Goal: Task Accomplishment & Management: Manage account settings

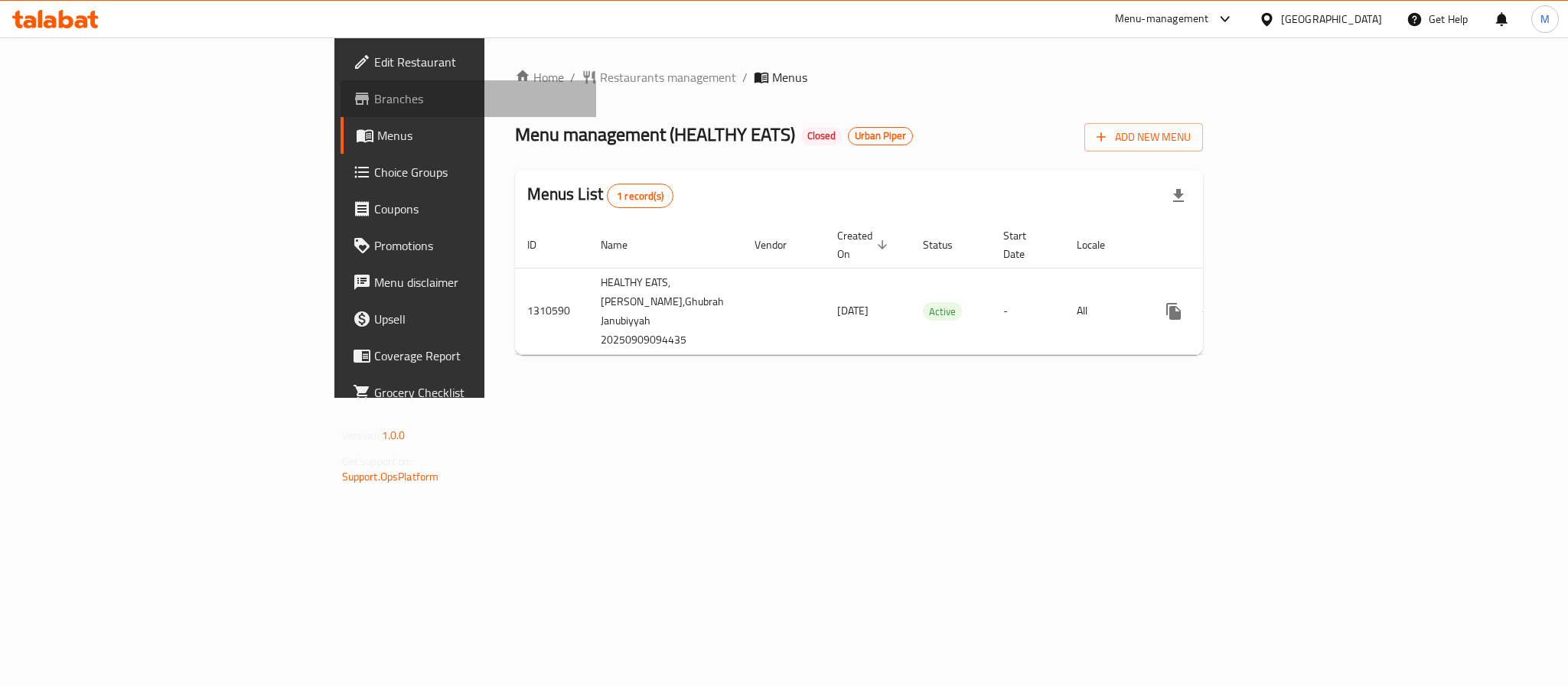
click at [374, 99] on span "Branches" at bounding box center [478, 98] width 210 height 19
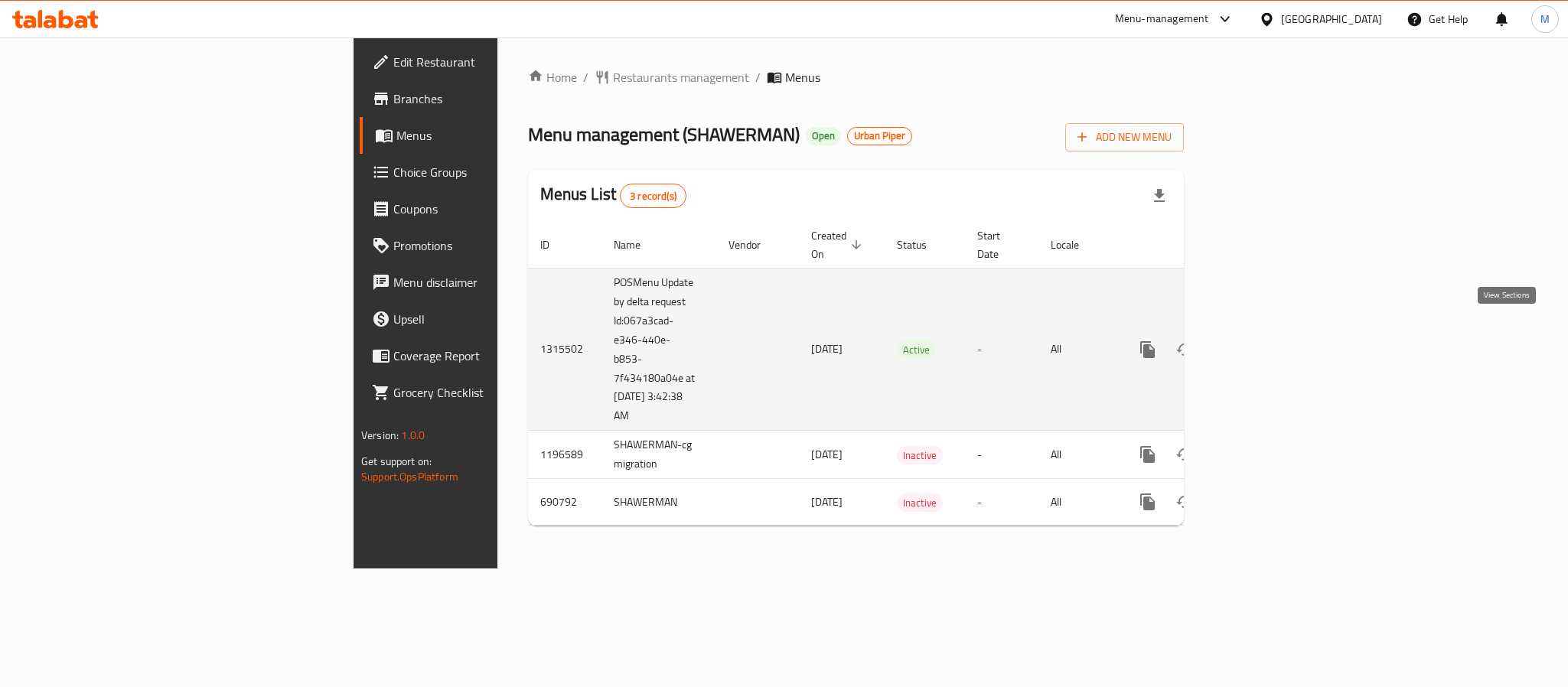
click at [1265, 343] on icon "enhanced table" at bounding box center [1258, 350] width 14 height 14
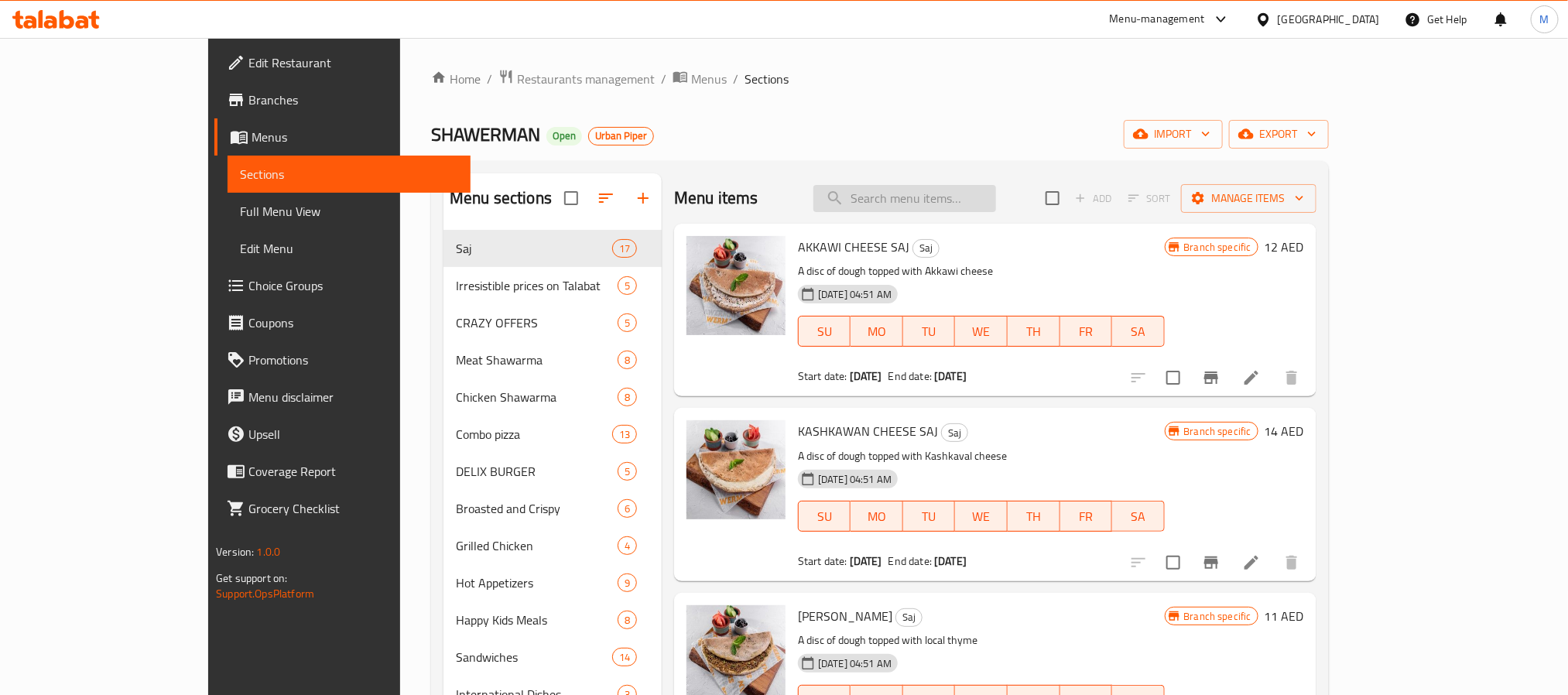
click at [927, 207] on input "search" at bounding box center [905, 198] width 183 height 27
paste input "CHICKEN KICKSTART"
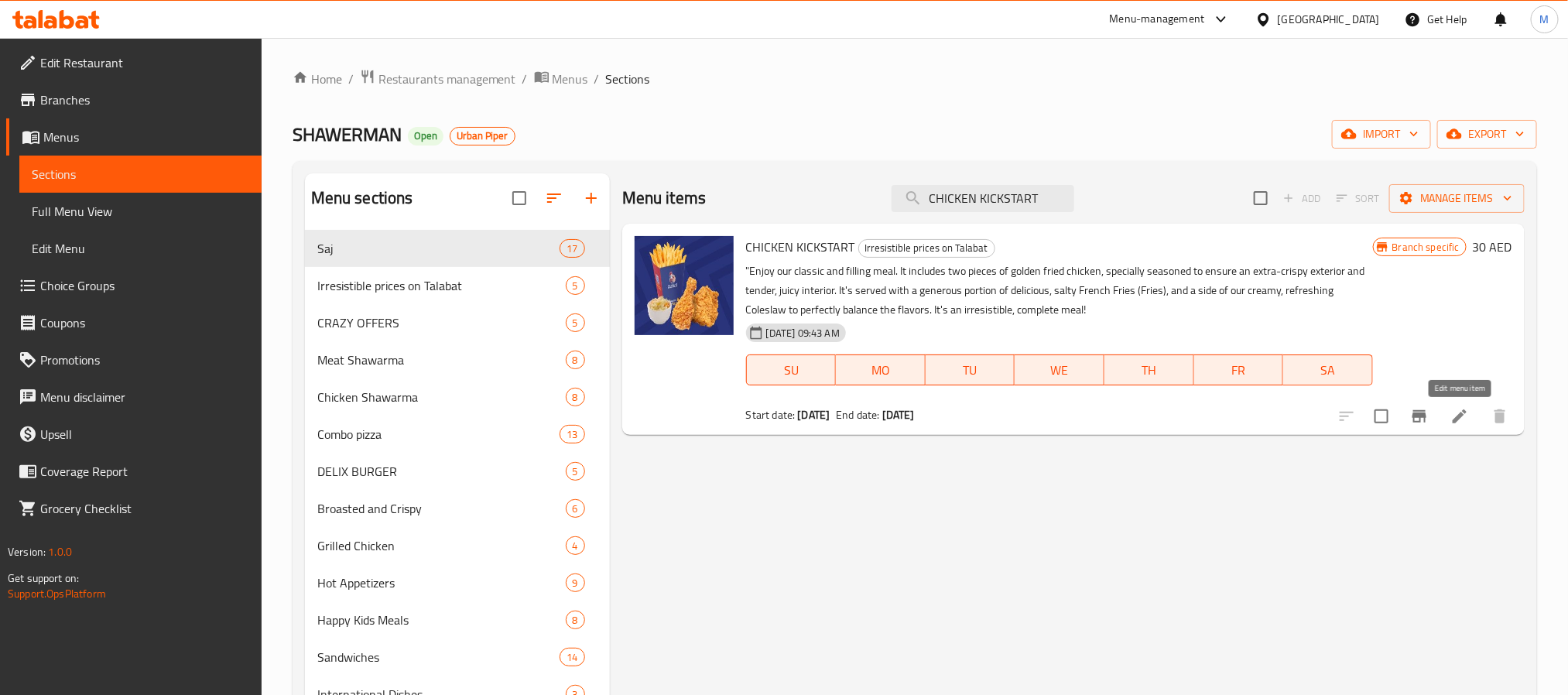
type input "CHICKEN KICKSTART"
click at [1463, 418] on icon at bounding box center [1460, 416] width 19 height 19
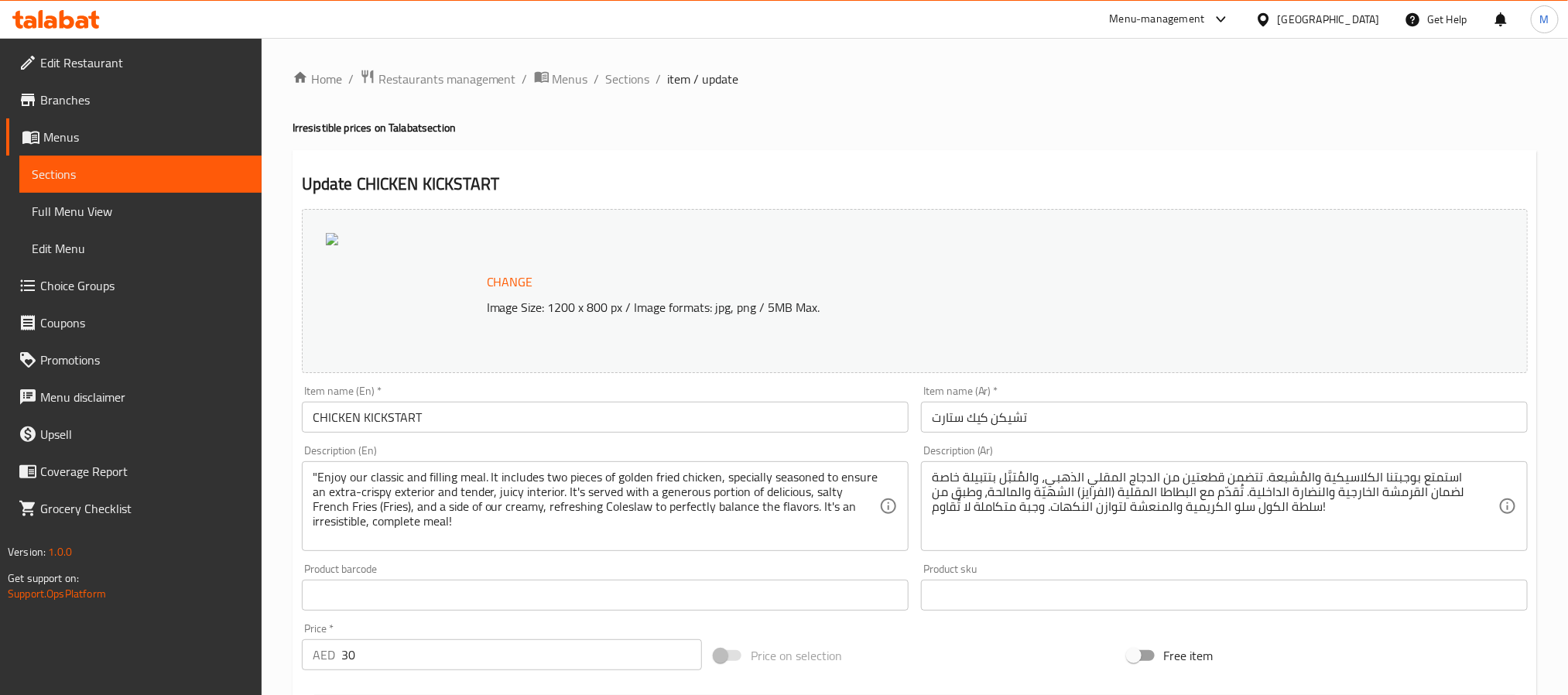
click at [60, 134] on span "Menus" at bounding box center [146, 137] width 206 height 19
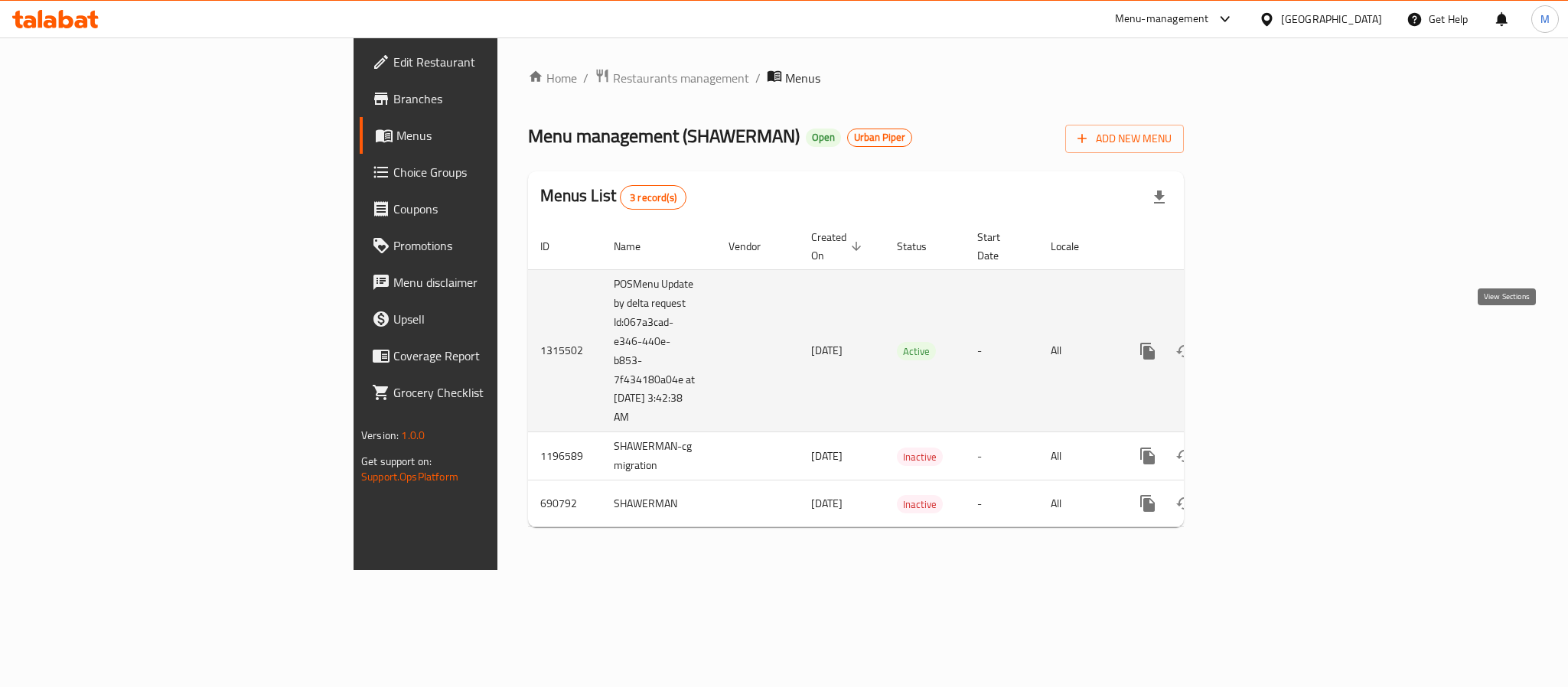
click at [1265, 344] on icon "enhanced table" at bounding box center [1258, 351] width 14 height 14
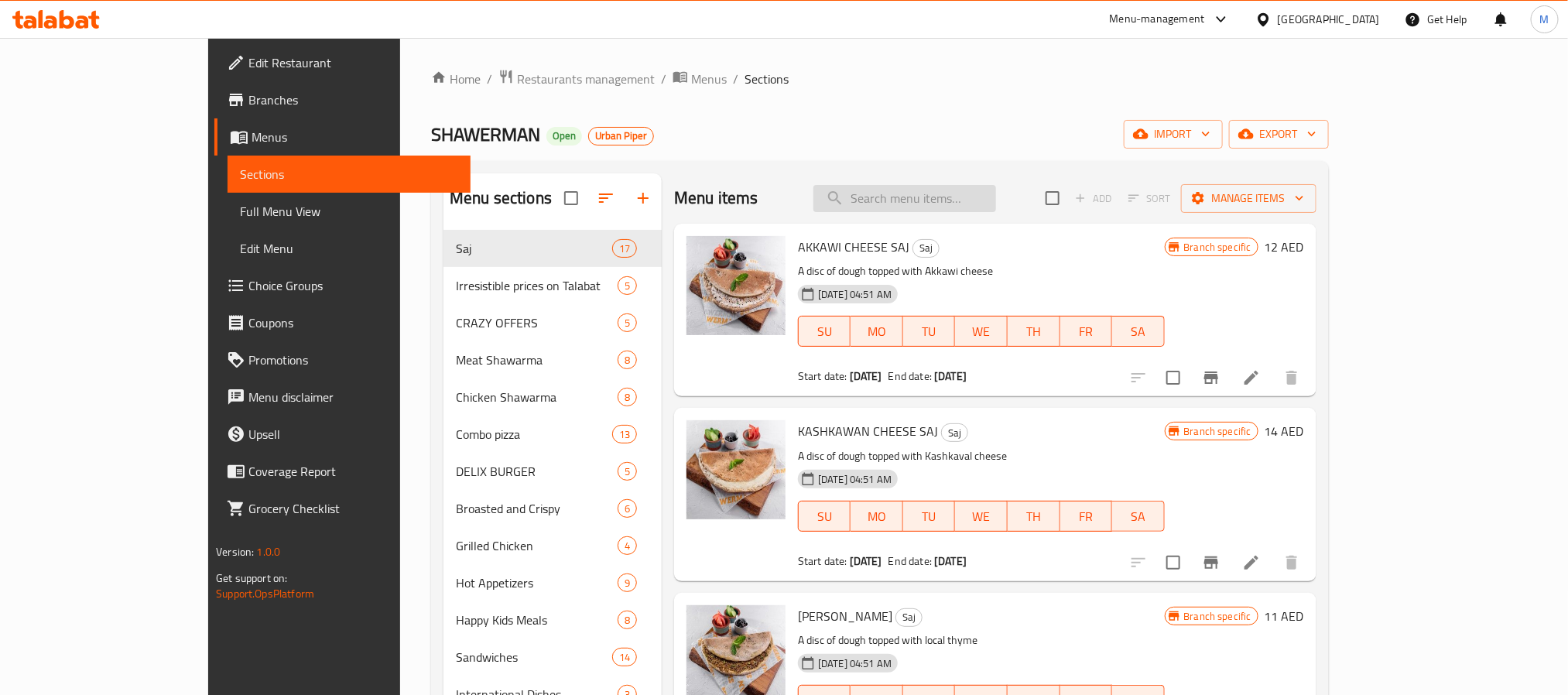
click at [934, 198] on input "search" at bounding box center [905, 198] width 183 height 27
paste input "CHICKEN KICKSTART"
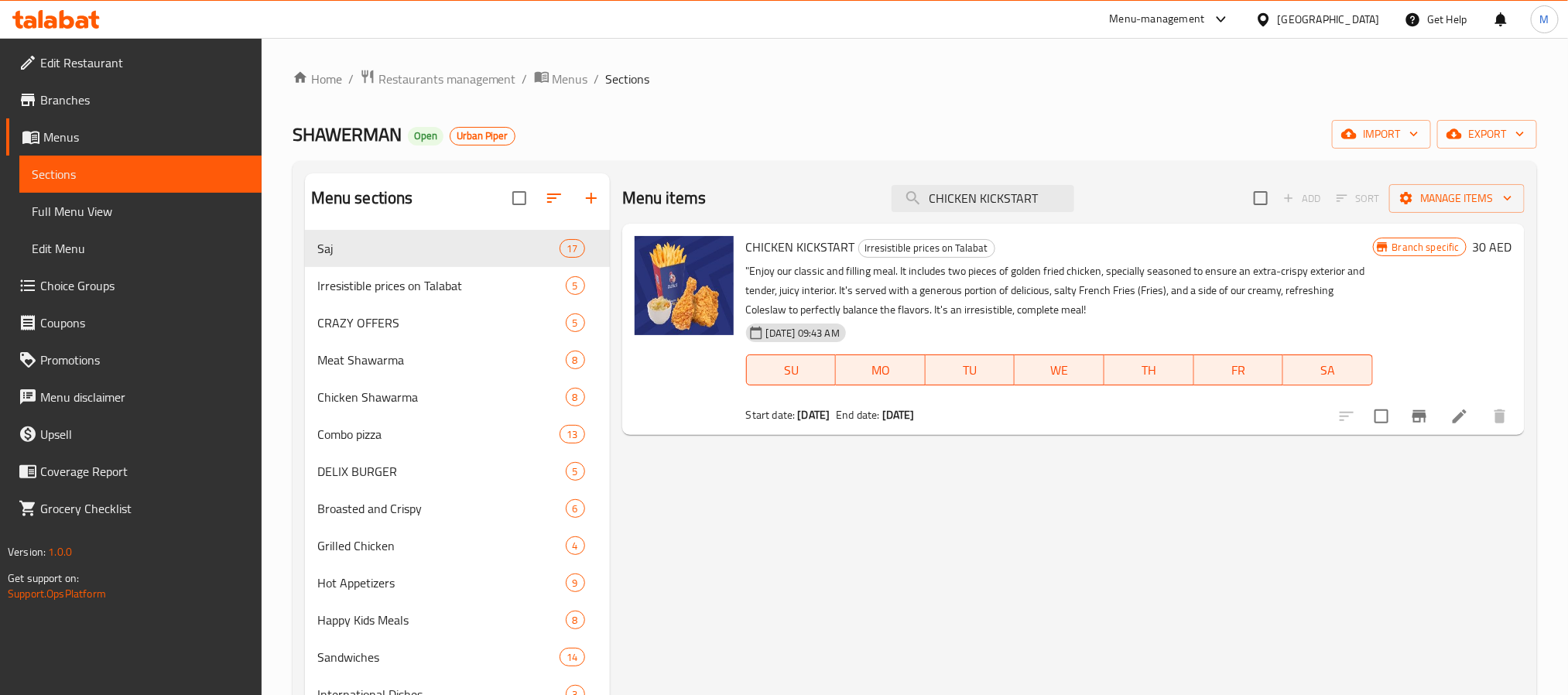
type input "CHICKEN KICKSTART"
click at [1461, 418] on icon at bounding box center [1460, 416] width 19 height 19
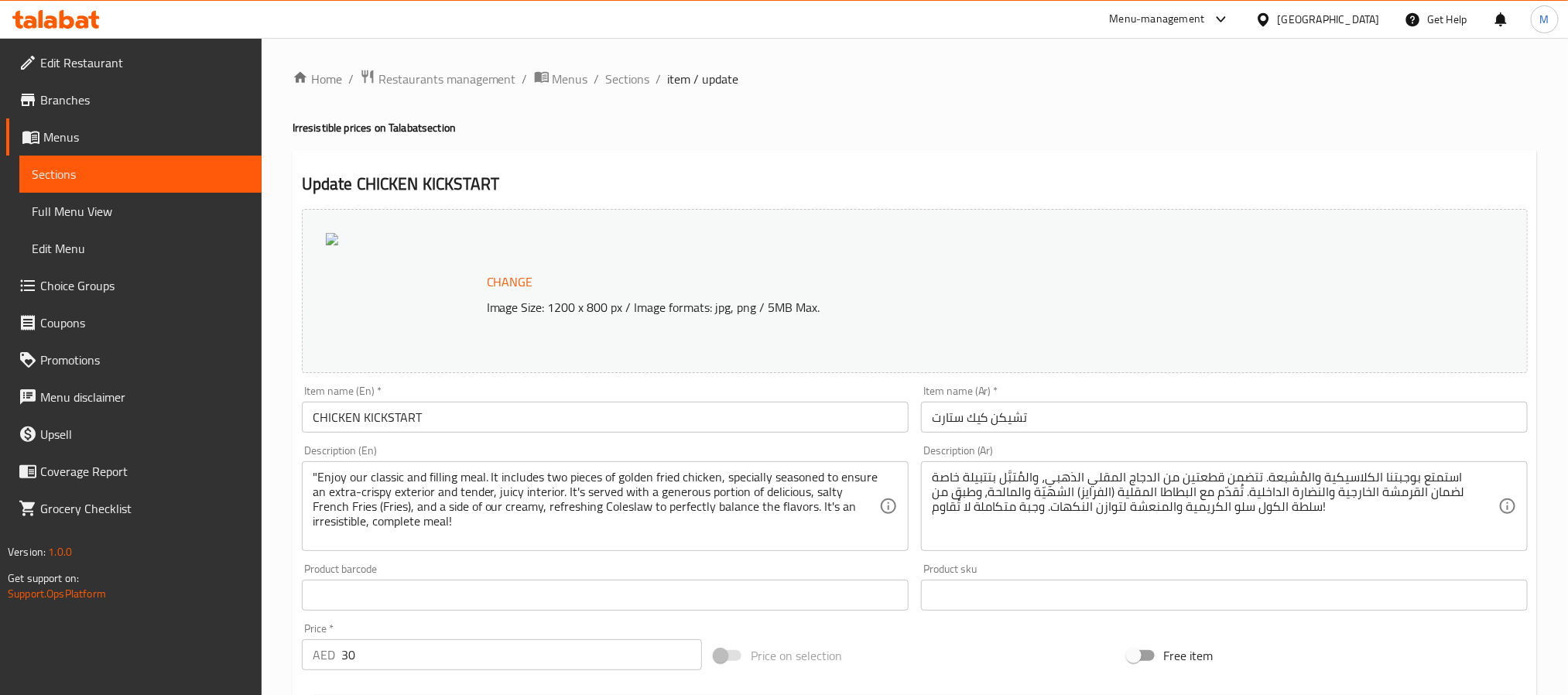
click at [908, 98] on div "Home / Restaurants management / Menus / Sections / item / update Irresistible p…" at bounding box center [914, 585] width 1245 height 1033
click at [627, 84] on span "Sections" at bounding box center [627, 79] width 44 height 19
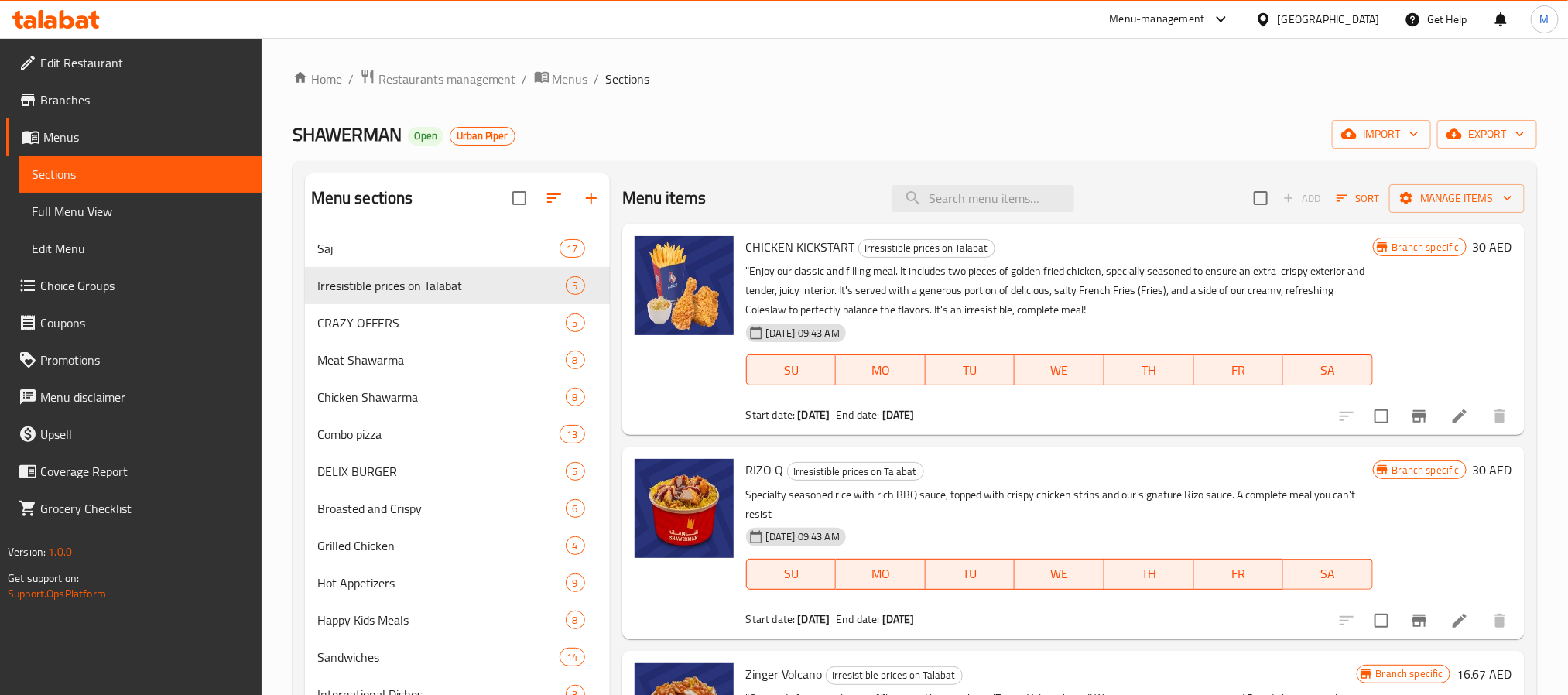
click at [72, 247] on span "Edit Menu" at bounding box center [140, 248] width 218 height 19
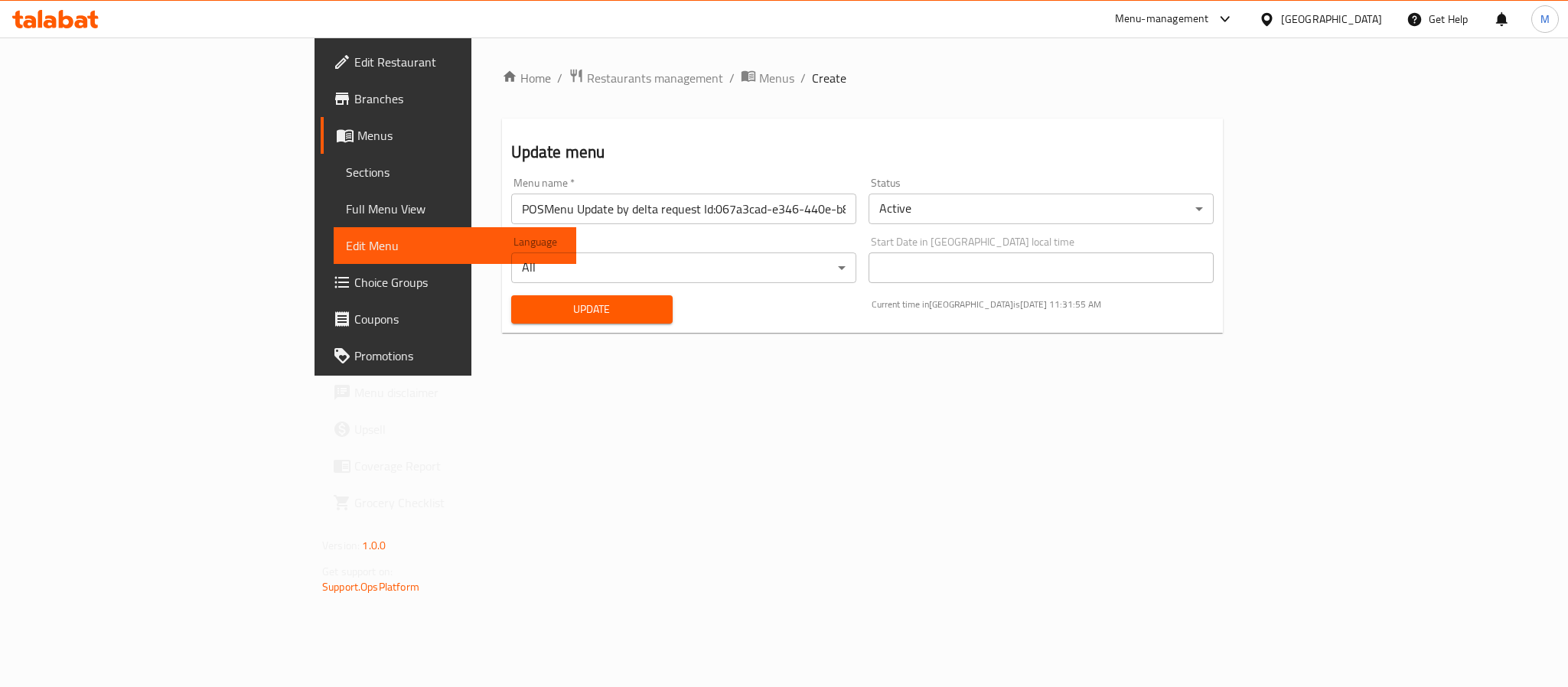
click at [334, 195] on link "Full Menu View" at bounding box center [455, 208] width 243 height 36
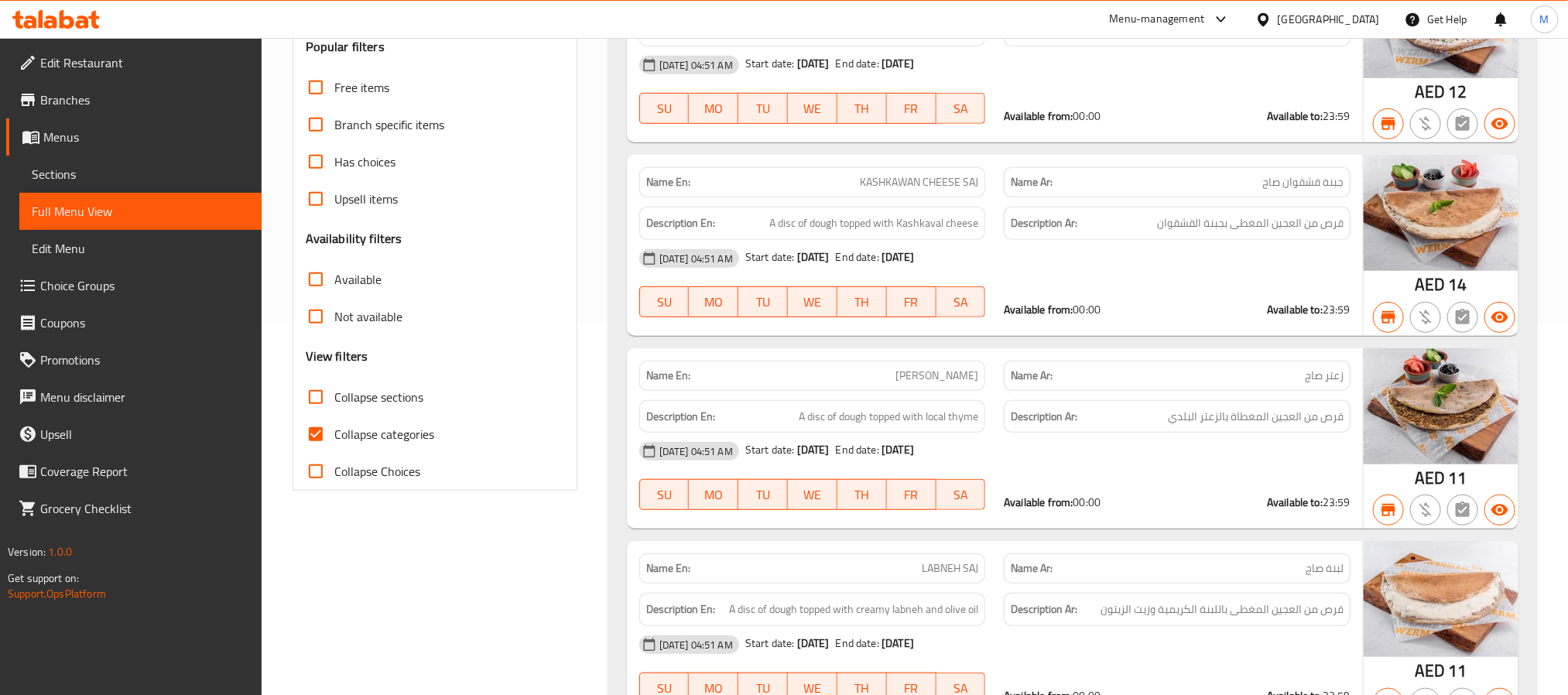
scroll to position [464, 0]
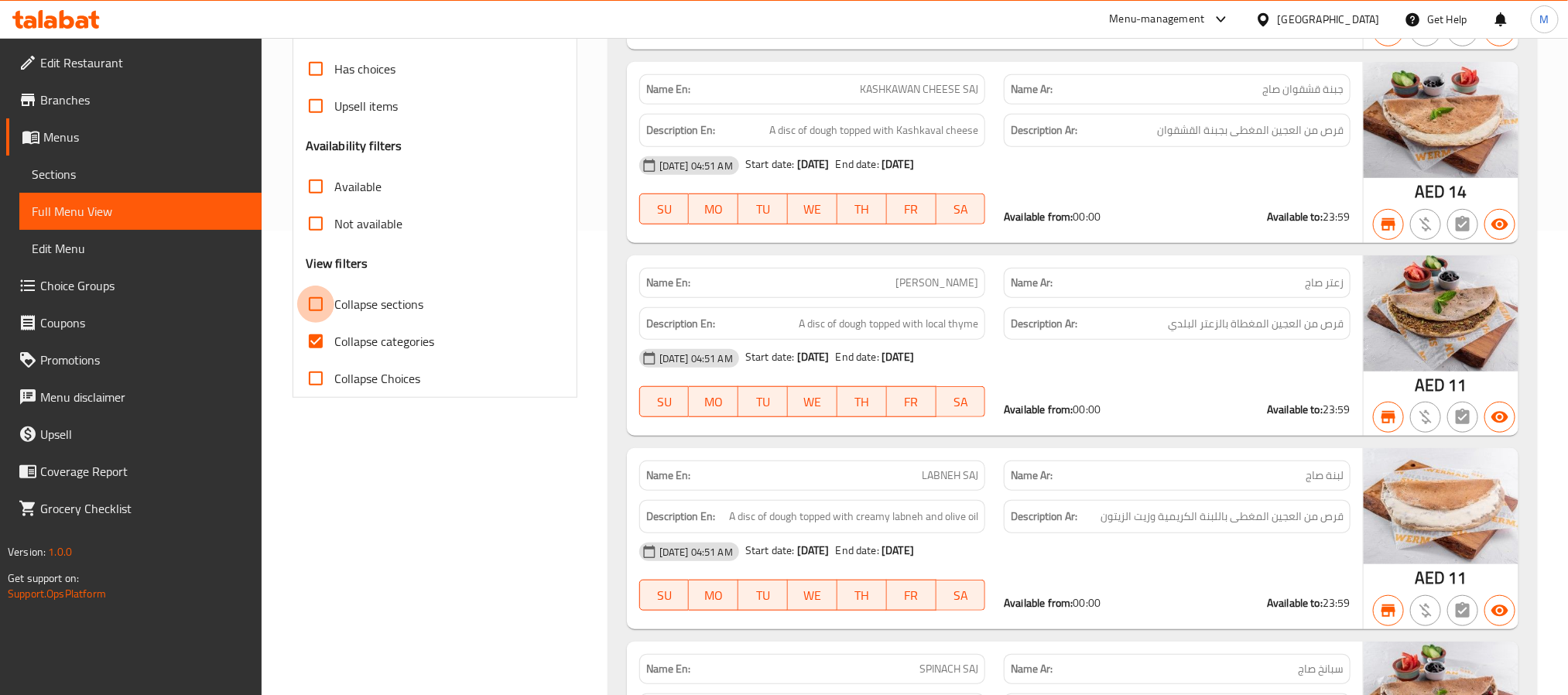
click at [311, 303] on input "Collapse sections" at bounding box center [315, 304] width 37 height 37
checkbox input "true"
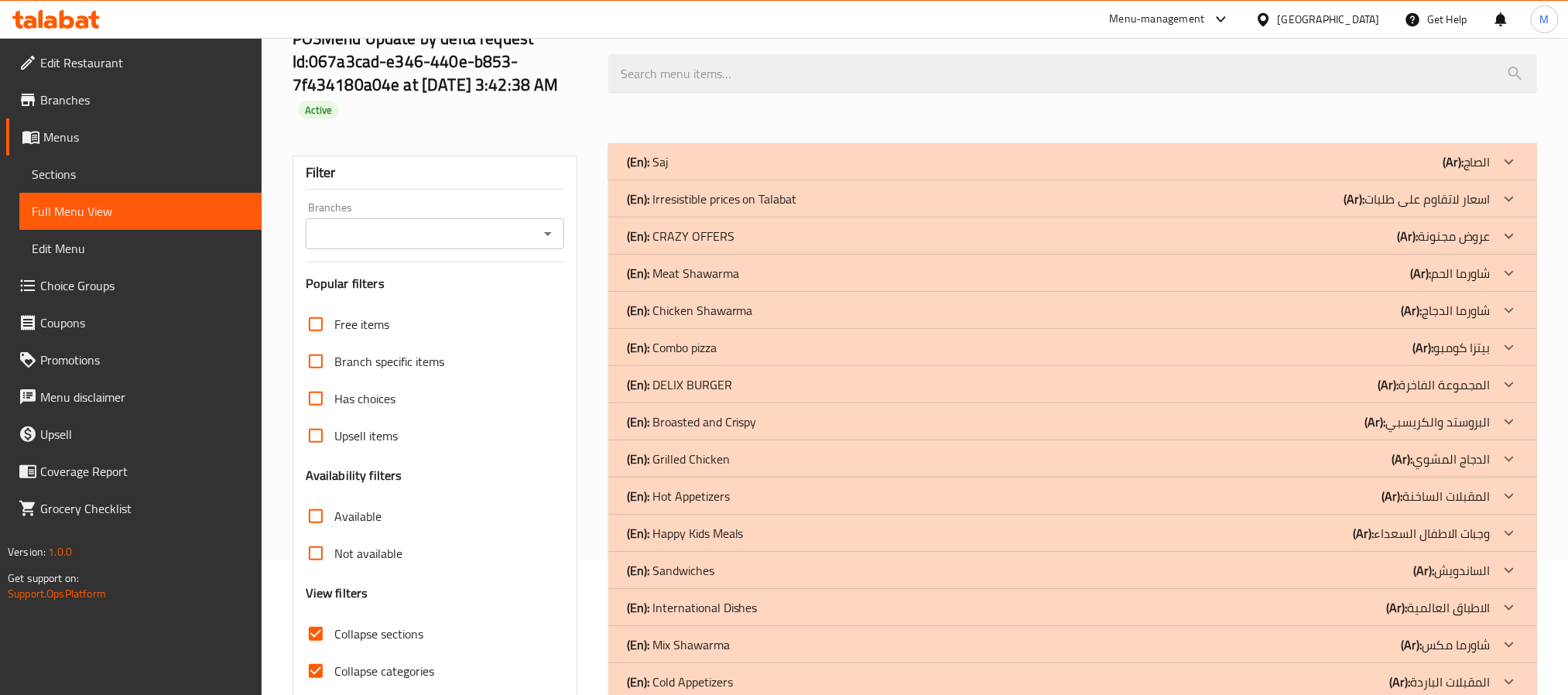
scroll to position [116, 0]
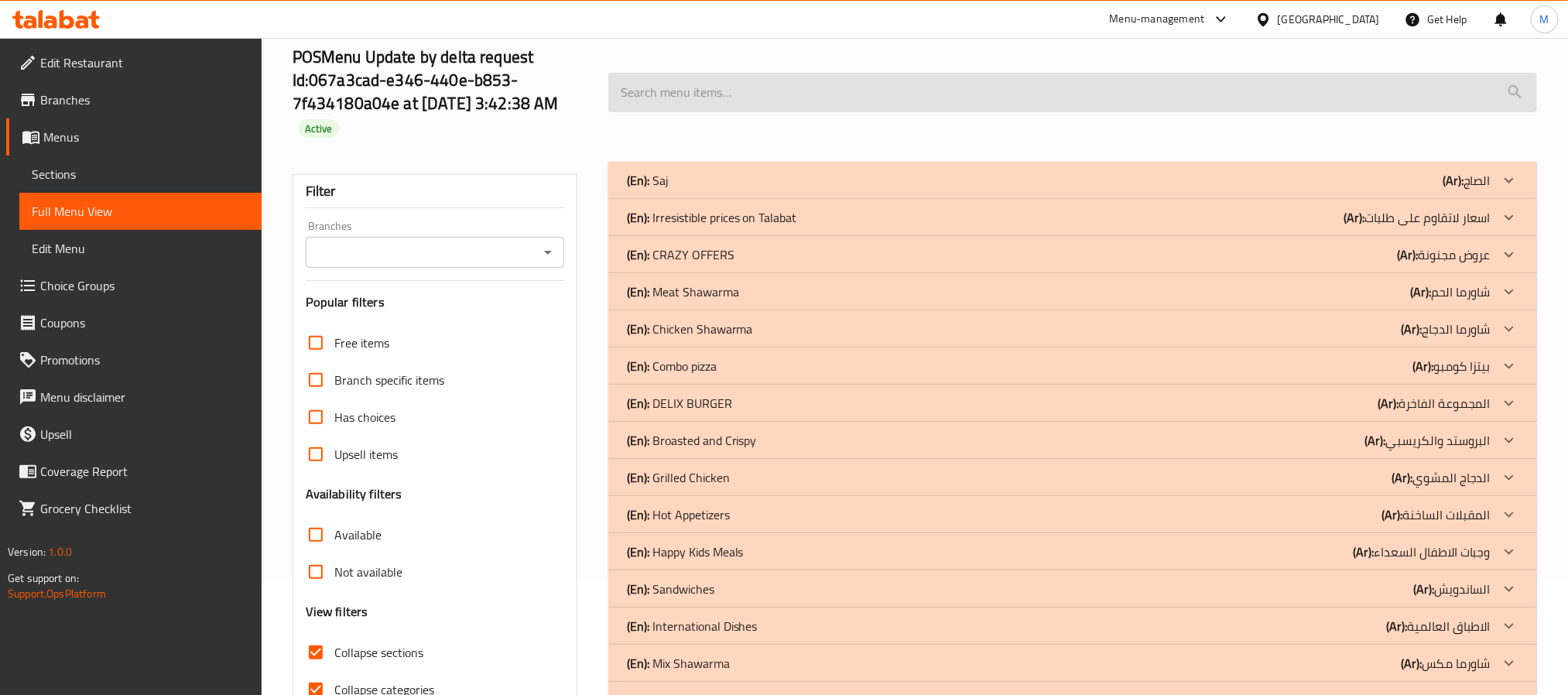
click at [741, 98] on input "search" at bounding box center [1073, 92] width 929 height 39
paste input "19925585"
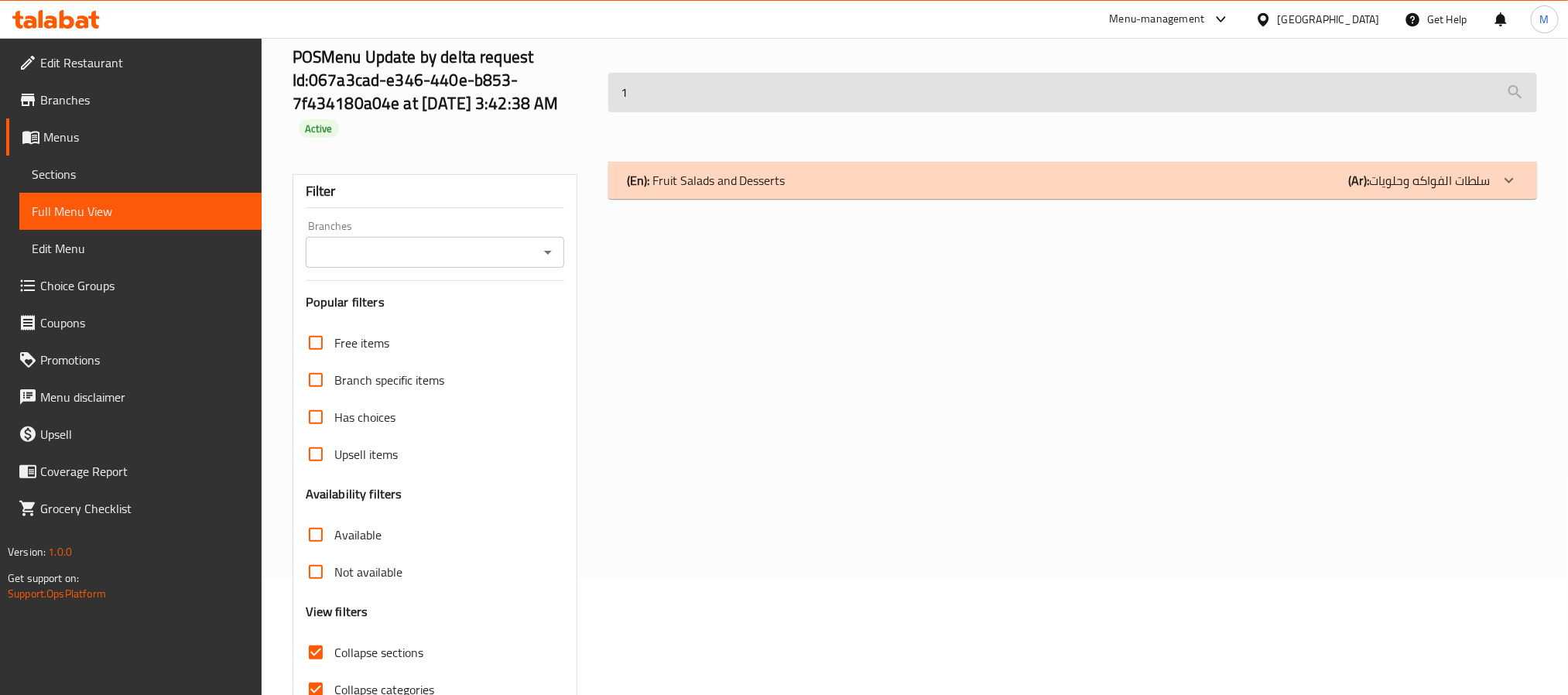
click at [728, 99] on input "1" at bounding box center [1073, 92] width 929 height 39
paste input "CHICKEN KICKSTART"
type input "CHICKEN KICKSTART"
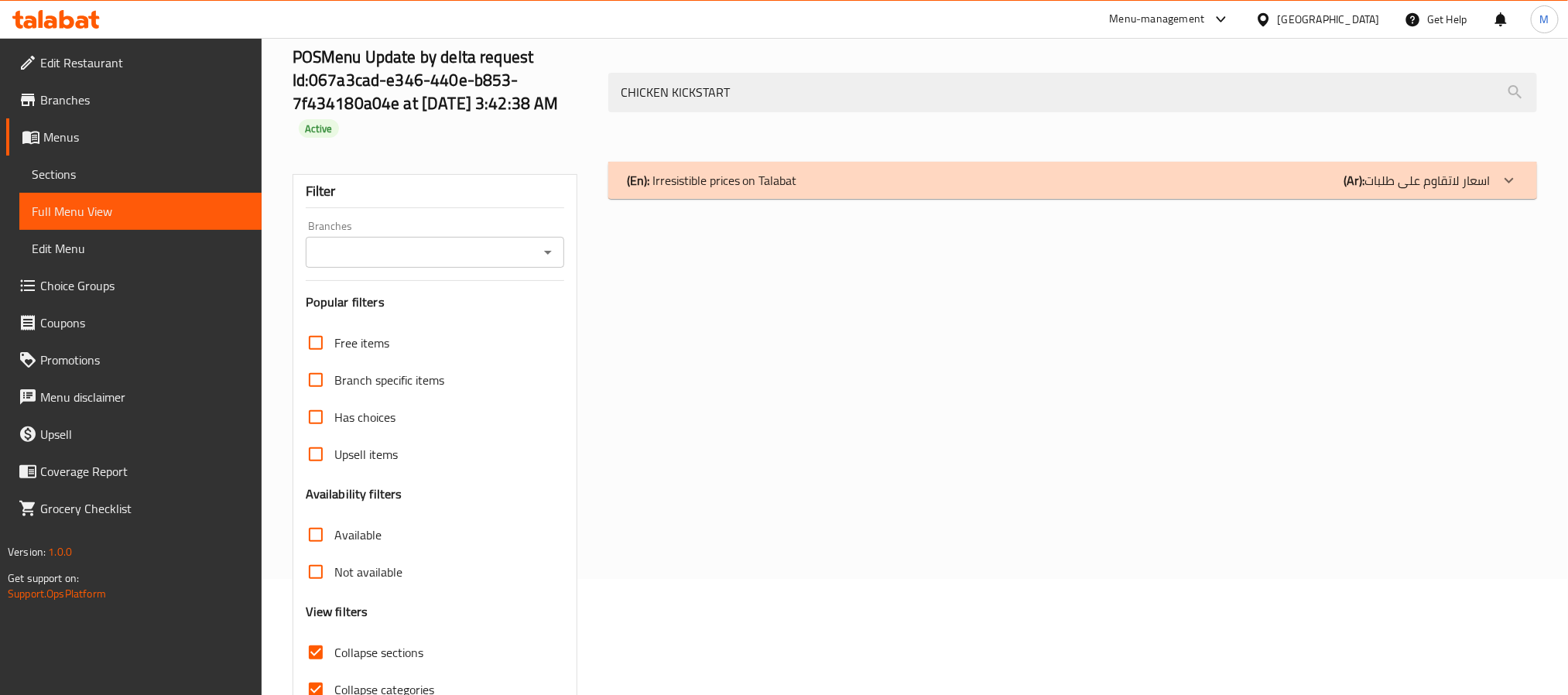
click at [753, 185] on p "(En): Irresistible prices on Talabat" at bounding box center [712, 180] width 170 height 19
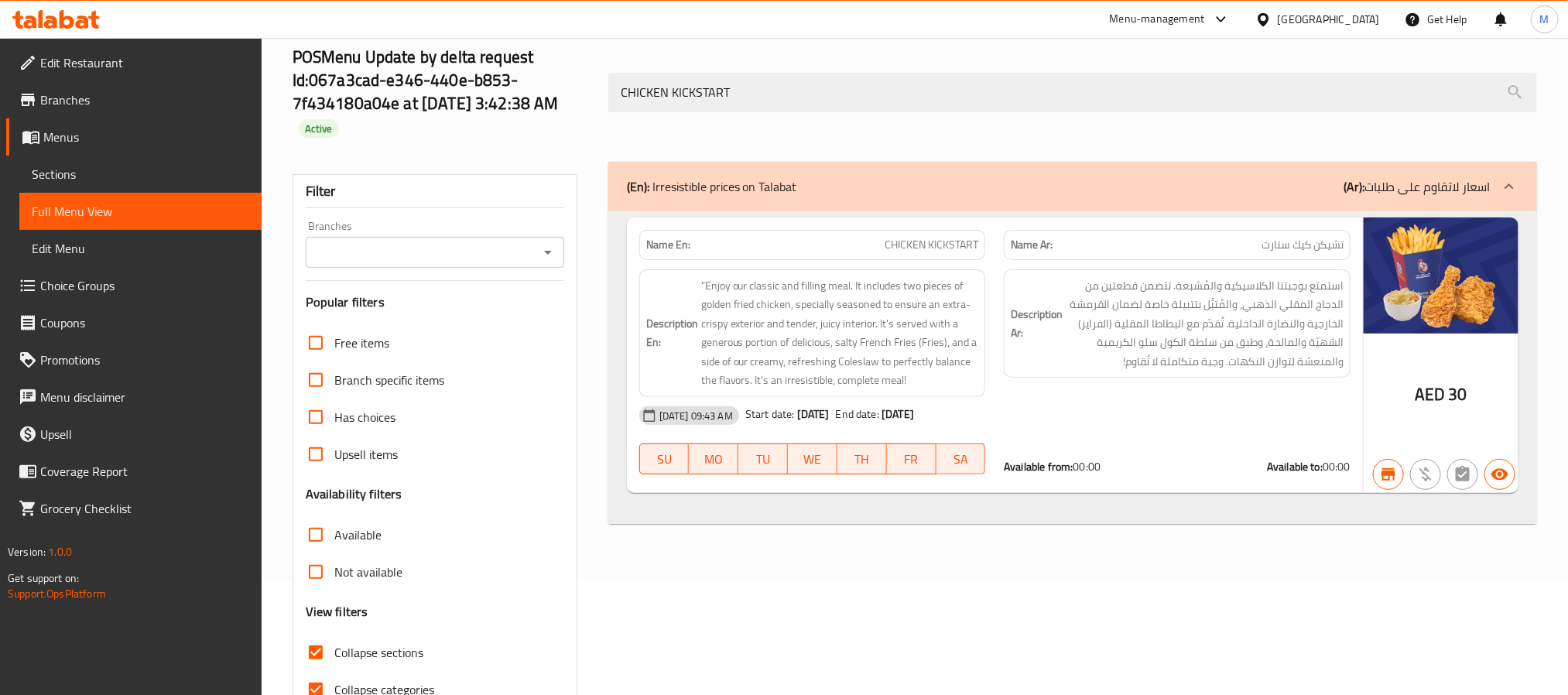
scroll to position [200, 0]
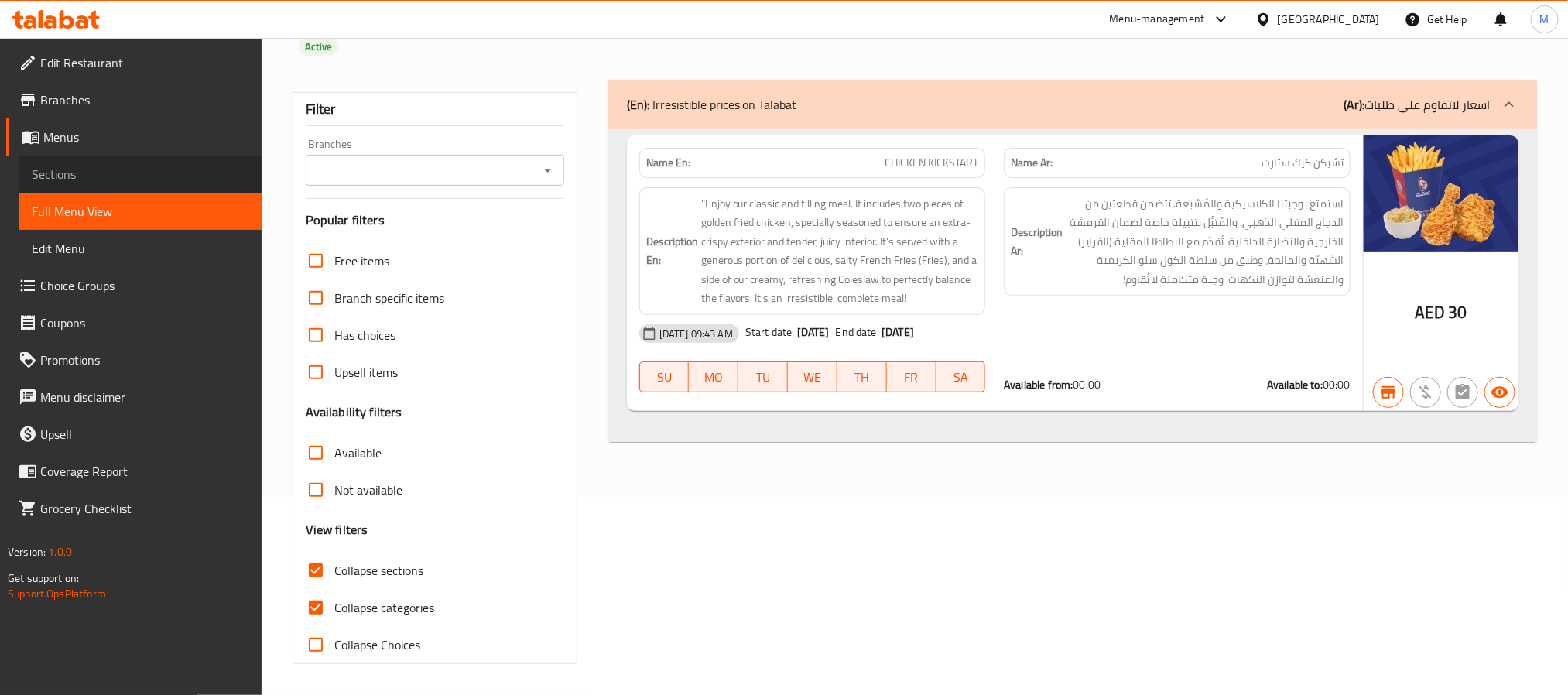
click at [63, 172] on span "Sections" at bounding box center [140, 174] width 218 height 19
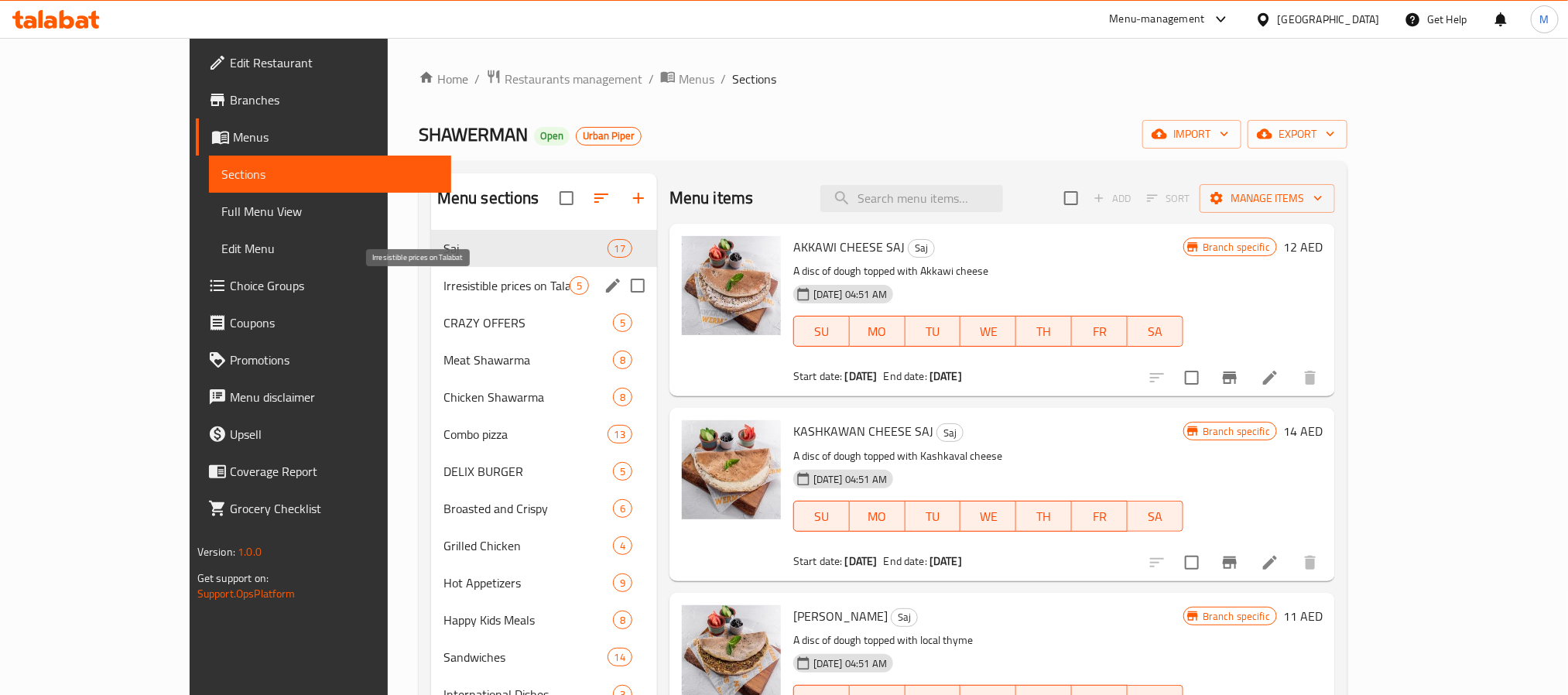
click at [444, 286] on span "Irresistible prices on Talabat" at bounding box center [506, 285] width 126 height 19
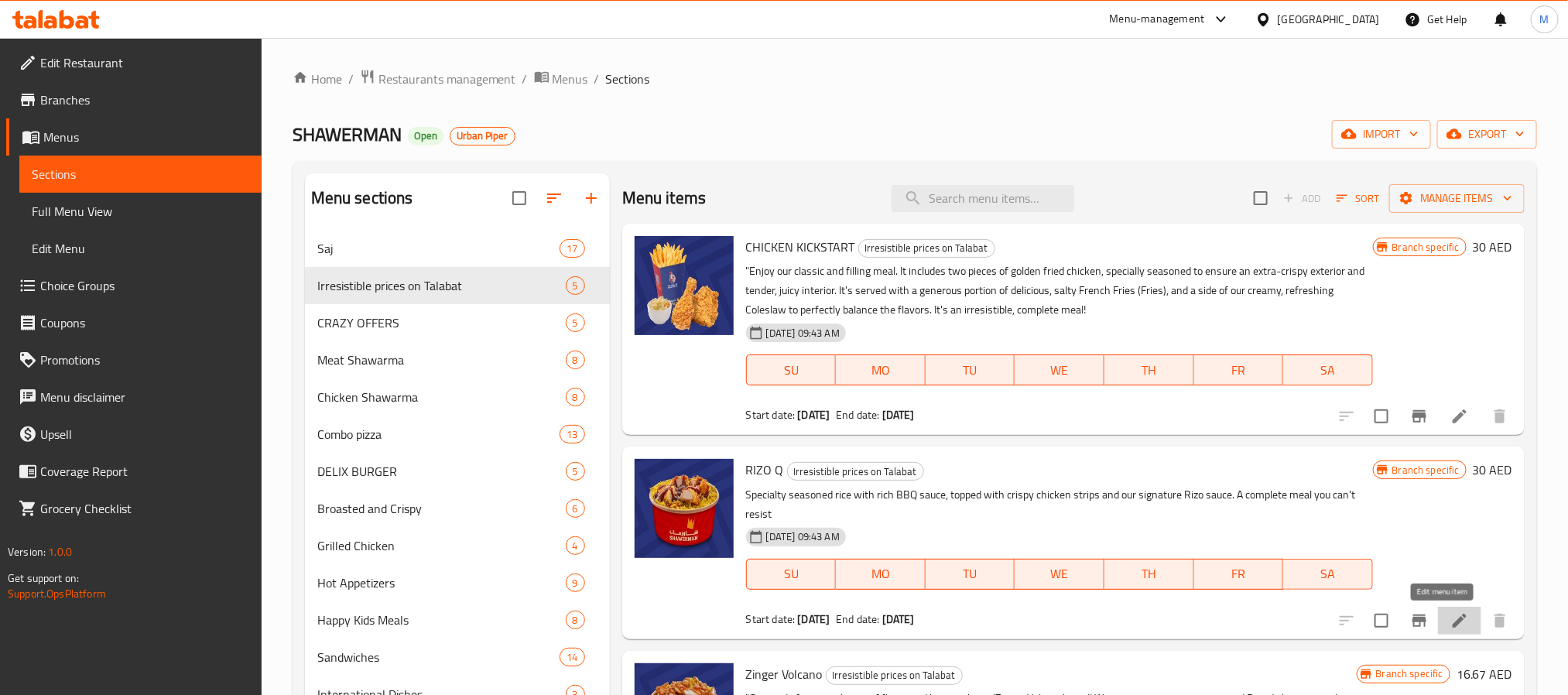
click at [1451, 622] on icon at bounding box center [1460, 620] width 19 height 19
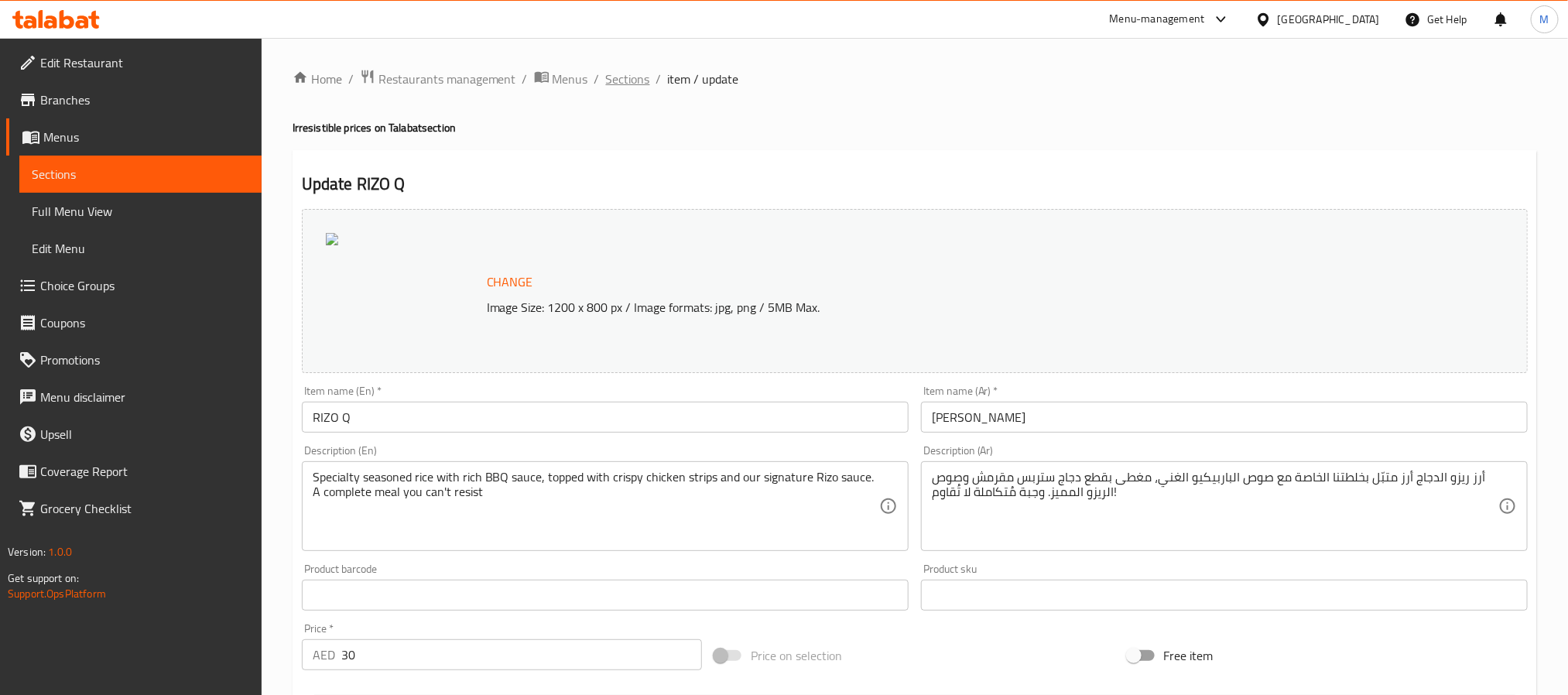
click at [628, 82] on span "Sections" at bounding box center [627, 79] width 44 height 19
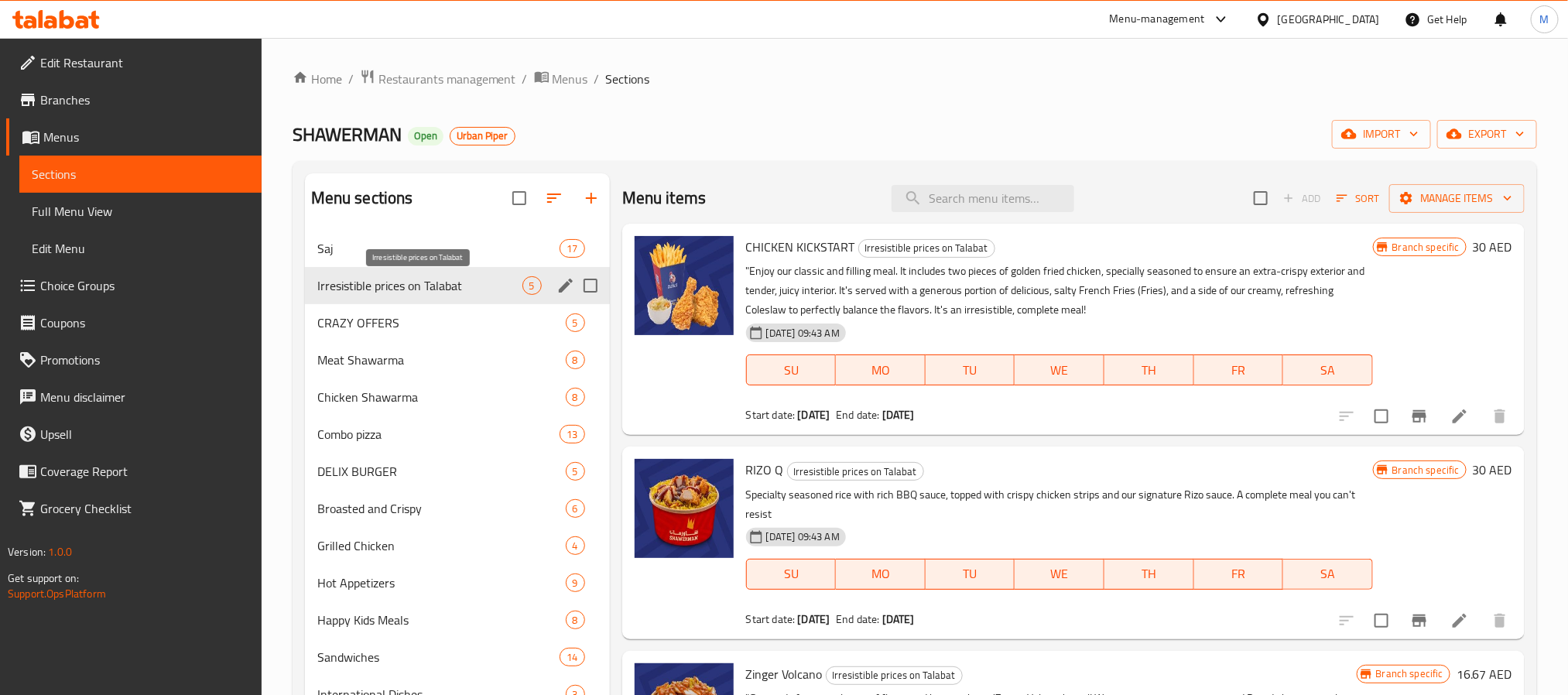
click at [414, 287] on span "Irresistible prices on Talabat" at bounding box center [419, 285] width 205 height 19
click at [1451, 418] on icon at bounding box center [1460, 416] width 19 height 19
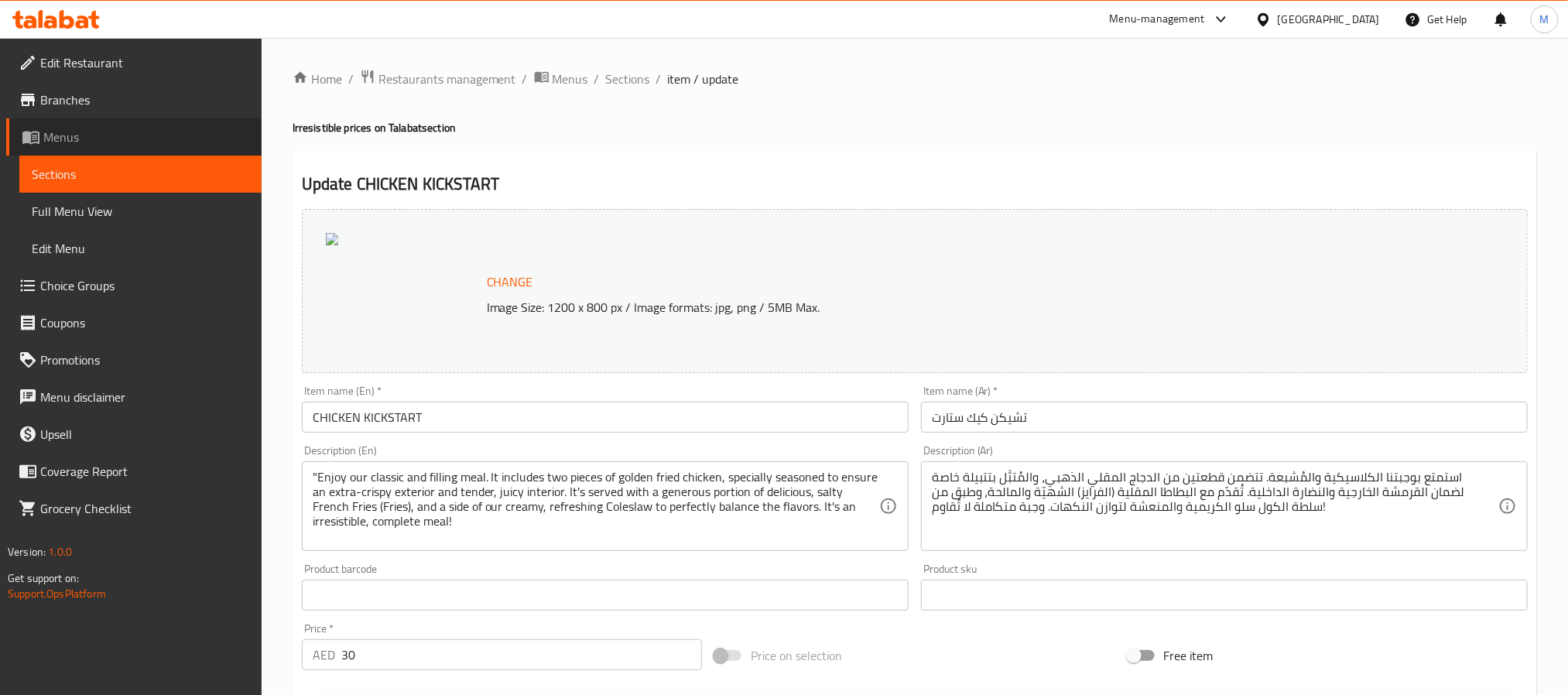
click at [56, 138] on span "Menus" at bounding box center [146, 137] width 206 height 19
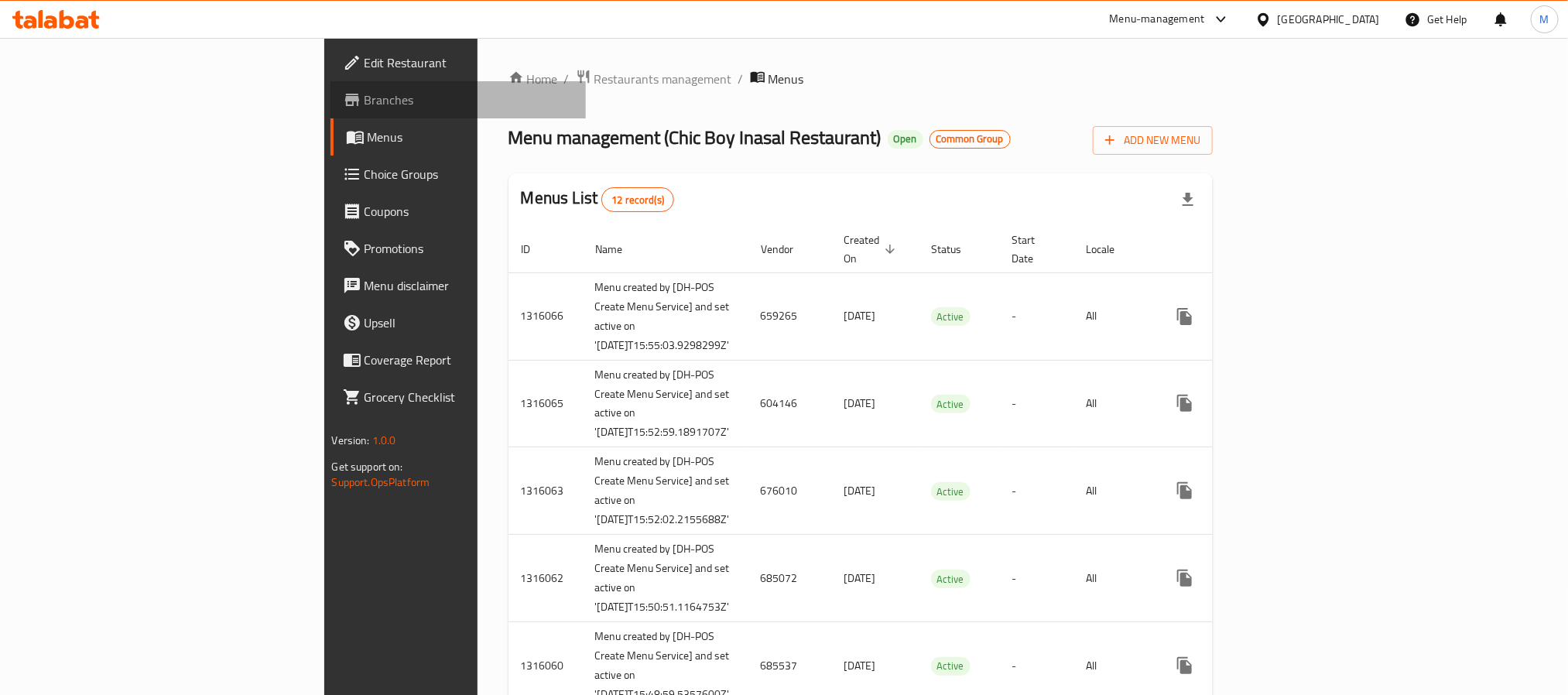
click at [365, 93] on span "Branches" at bounding box center [469, 99] width 209 height 19
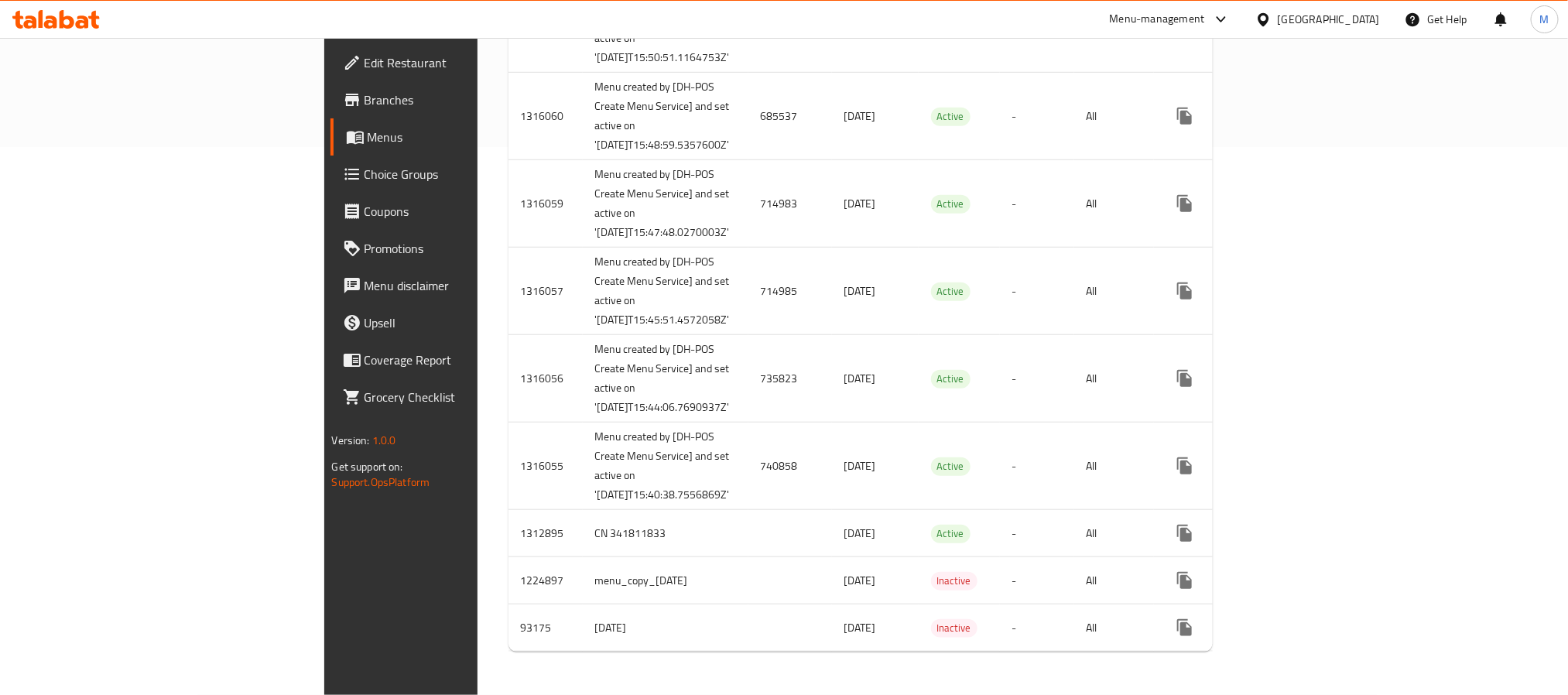
scroll to position [708, 0]
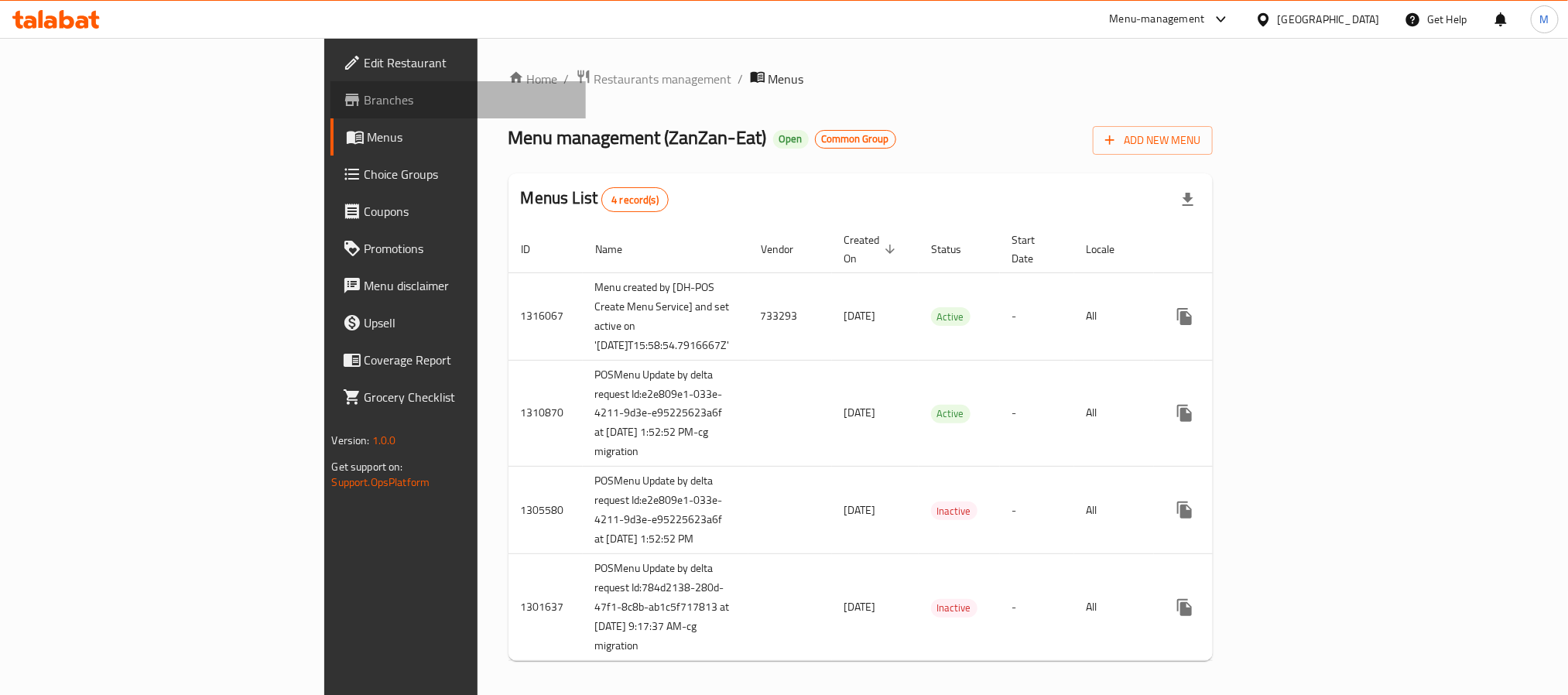
drag, startPoint x: 65, startPoint y: 99, endPoint x: 77, endPoint y: 99, distance: 12.0
click at [365, 99] on span "Branches" at bounding box center [469, 99] width 209 height 19
click at [365, 96] on span "Branches" at bounding box center [469, 99] width 209 height 19
